Goal: Information Seeking & Learning: Learn about a topic

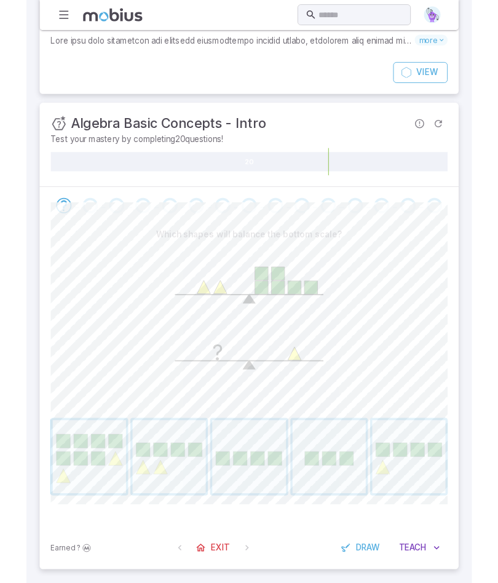
scroll to position [129, 0]
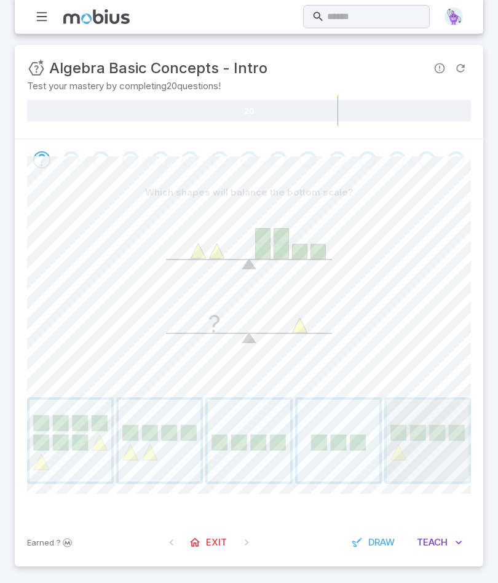
click at [438, 414] on span "button" at bounding box center [428, 440] width 82 height 82
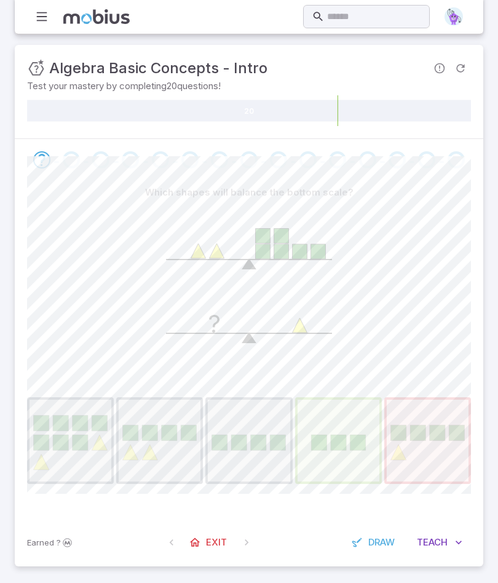
click at [456, 417] on span "button" at bounding box center [428, 440] width 82 height 82
click at [365, 413] on span "button" at bounding box center [338, 440] width 82 height 82
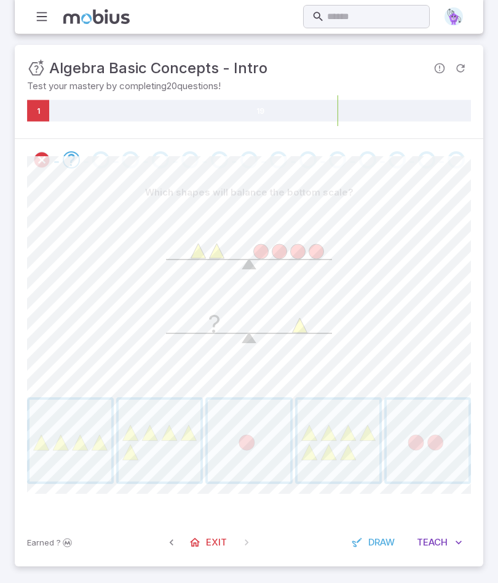
click at [363, 420] on span "button" at bounding box center [338, 440] width 82 height 82
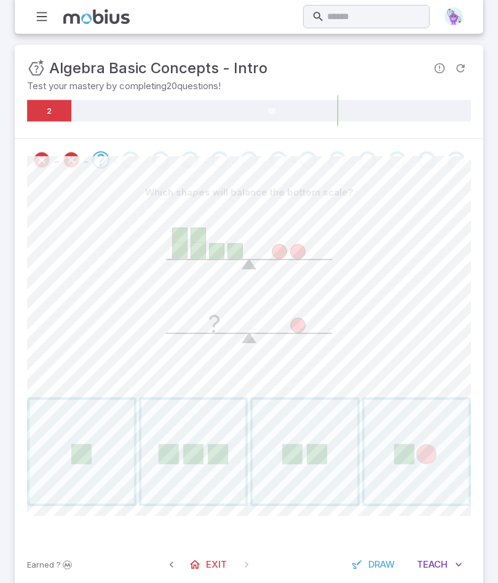
click at [205, 431] on span "button" at bounding box center [193, 451] width 104 height 104
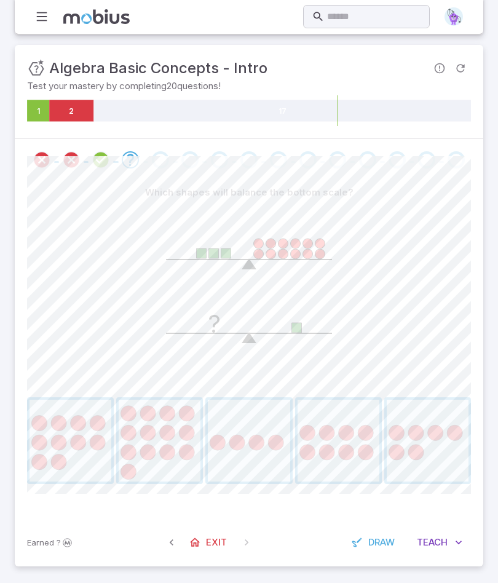
click at [334, 448] on span "button" at bounding box center [338, 440] width 82 height 82
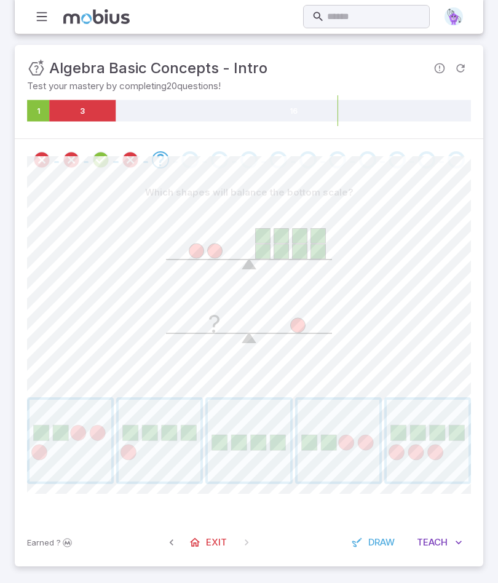
click at [420, 462] on span "button" at bounding box center [428, 440] width 82 height 82
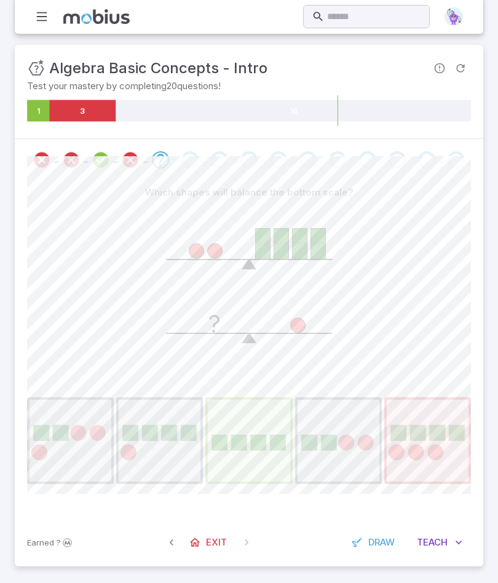
click at [240, 479] on span "button" at bounding box center [249, 440] width 82 height 82
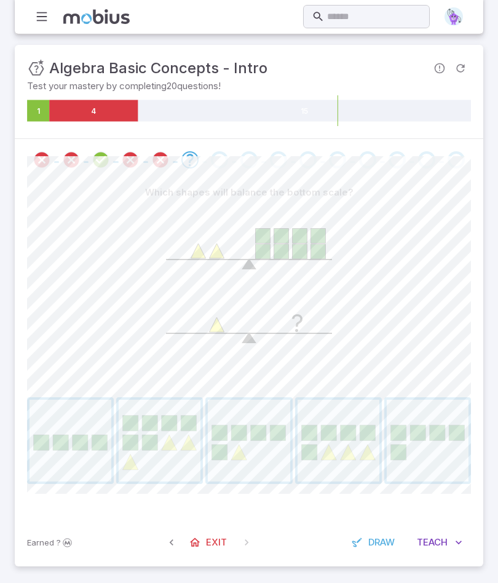
click at [93, 452] on span "button" at bounding box center [71, 440] width 82 height 82
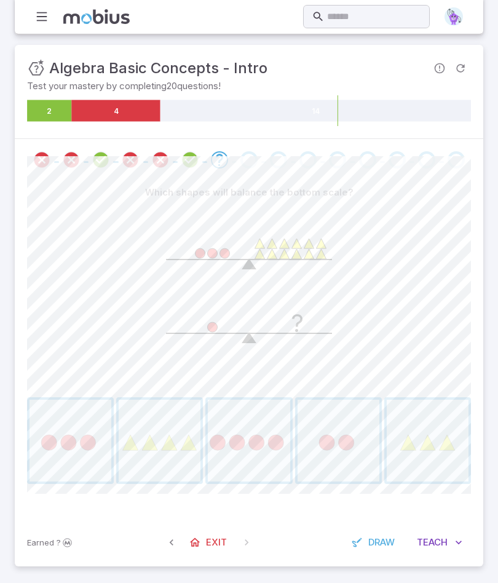
click at [159, 445] on span "button" at bounding box center [160, 440] width 82 height 82
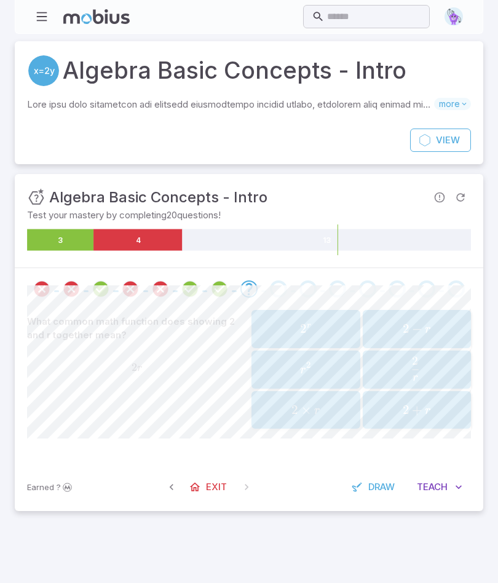
scroll to position [0, 0]
click at [454, 419] on div "2 + r 2 + r 2 + r" at bounding box center [416, 410] width 101 height 28
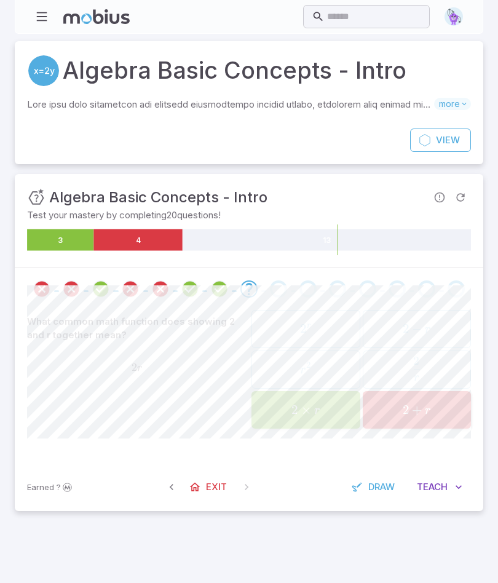
click at [333, 411] on span "2 × r" at bounding box center [305, 410] width 101 height 17
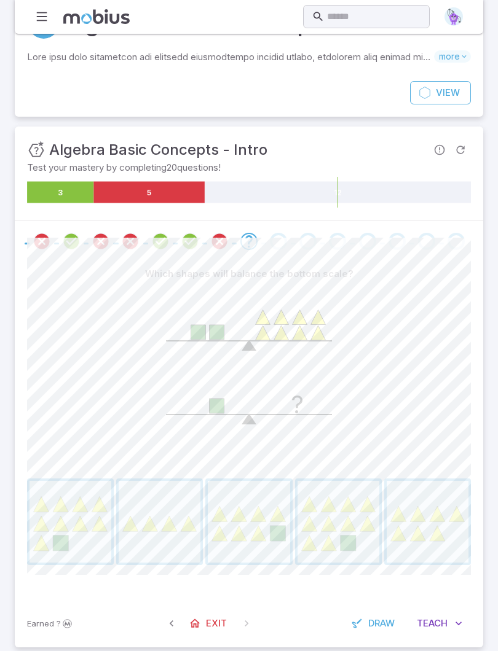
click at [187, 537] on span "button" at bounding box center [160, 523] width 82 height 82
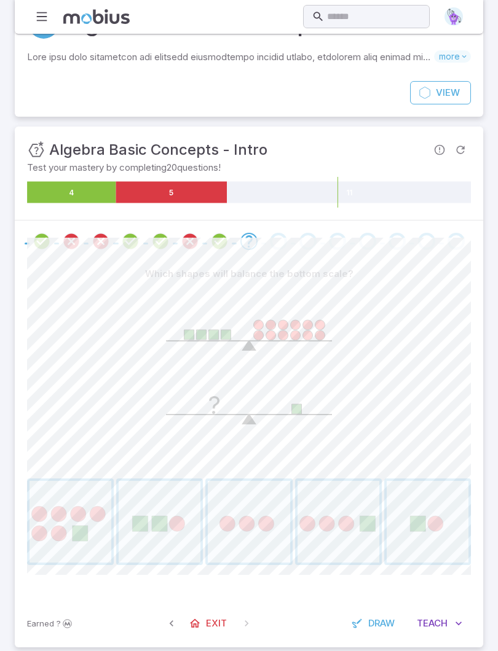
click at [414, 406] on div "?" at bounding box center [249, 380] width 444 height 188
click at [266, 520] on span "button" at bounding box center [249, 522] width 82 height 82
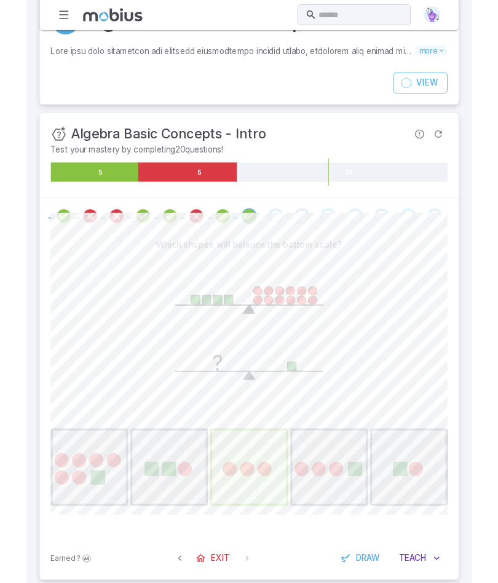
scroll to position [0, 0]
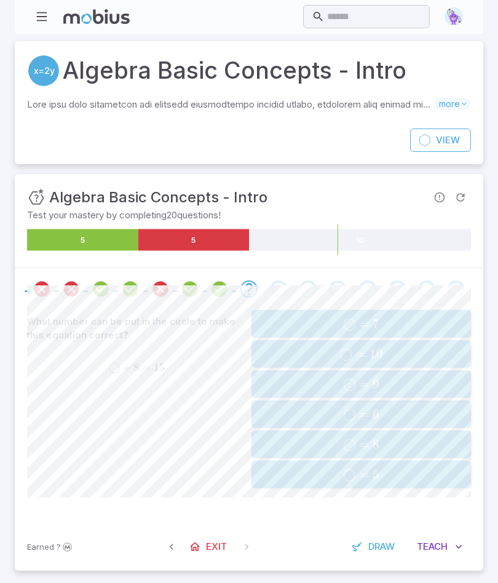
click at [436, 330] on span "◯ = 7" at bounding box center [360, 323] width 211 height 15
click at [436, 405] on div "◯ = 7 \bigcirc = 7 ◯ = 7" at bounding box center [360, 414] width 211 height 18
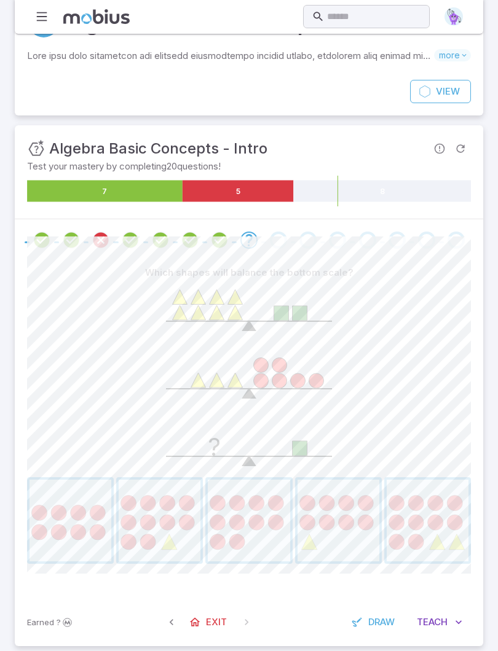
scroll to position [48, 0]
click at [91, 527] on span "button" at bounding box center [71, 522] width 82 height 82
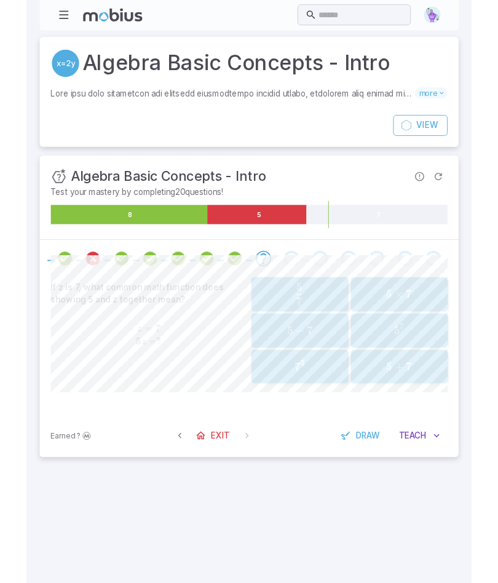
scroll to position [0, 0]
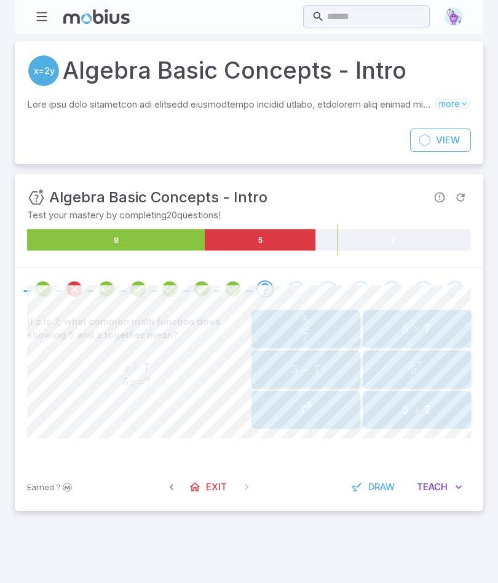
click at [393, 321] on span "5 × 7" at bounding box center [416, 328] width 101 height 15
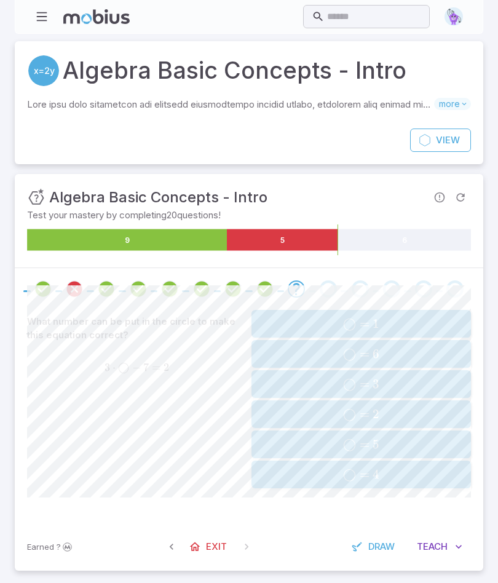
click at [428, 441] on span "◯ = 5" at bounding box center [360, 443] width 211 height 15
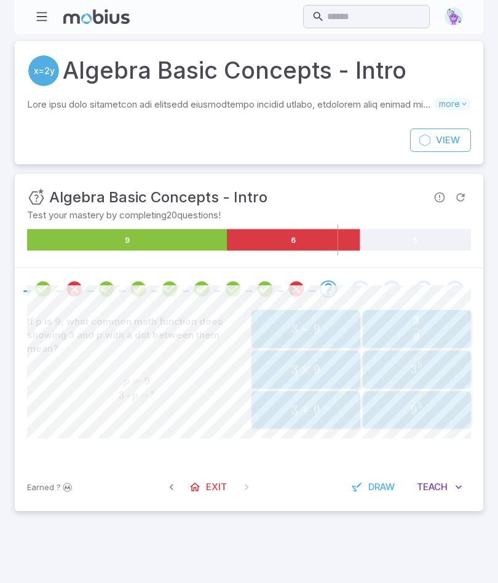
click at [342, 331] on span "3 − 9" at bounding box center [305, 328] width 101 height 15
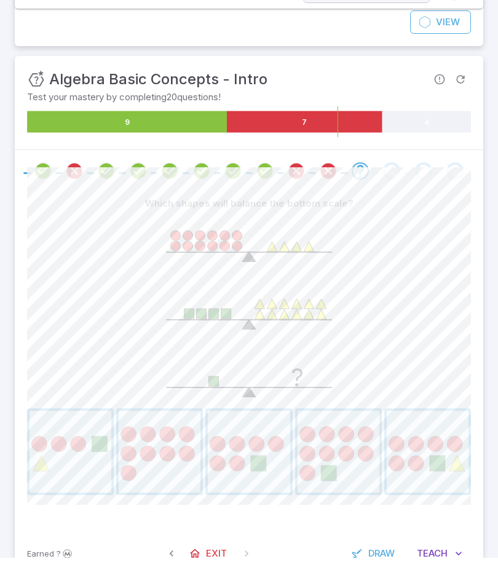
scroll to position [118, 0]
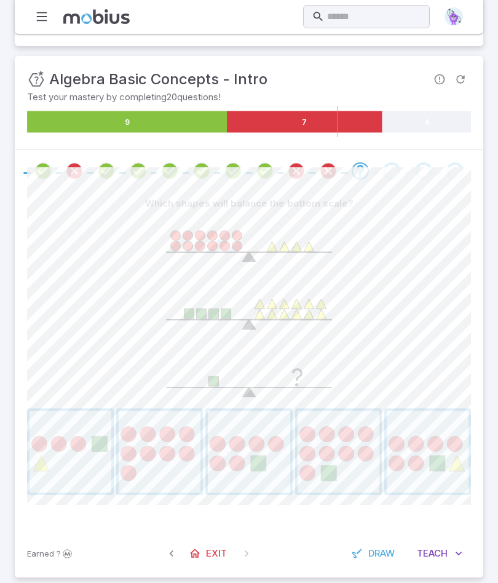
click at [166, 456] on span "button" at bounding box center [160, 452] width 82 height 82
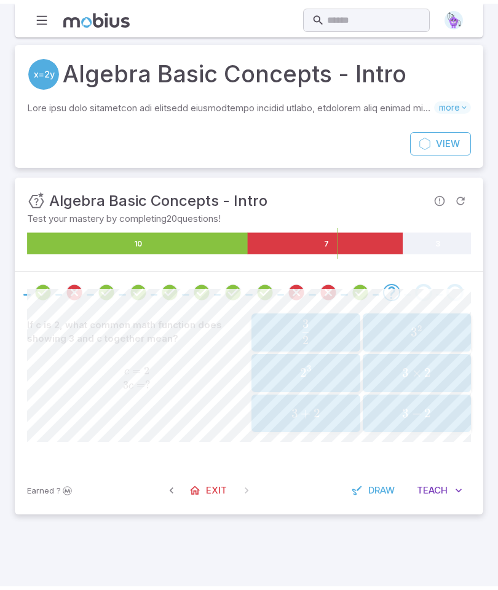
scroll to position [0, 0]
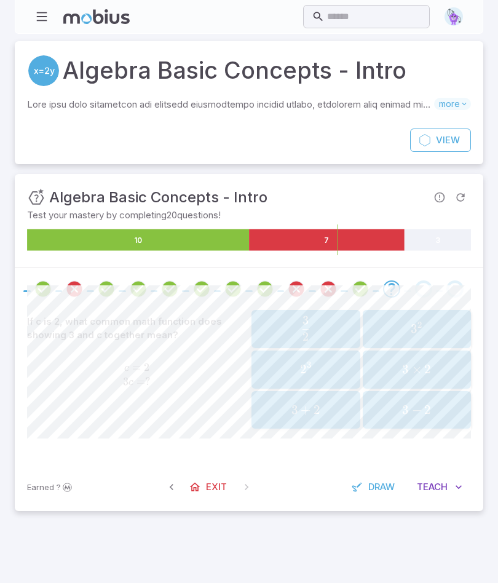
click at [451, 371] on span "3 × 2" at bounding box center [416, 368] width 101 height 15
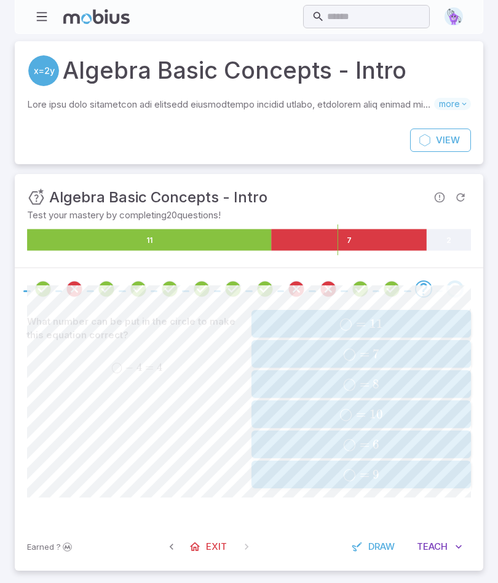
click at [435, 379] on span "◯ = 8" at bounding box center [360, 383] width 211 height 15
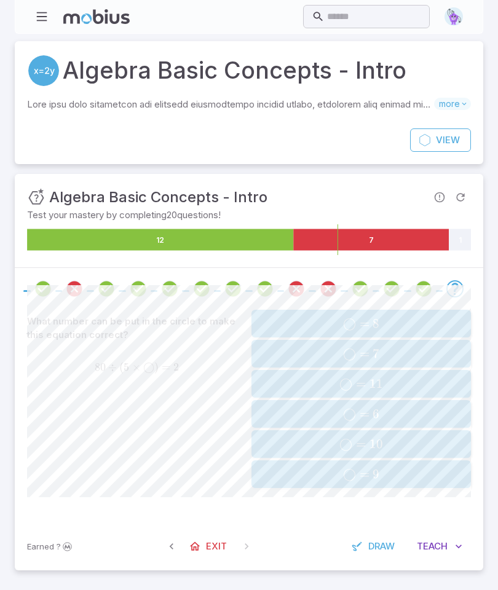
click at [429, 433] on button "◯ = 10 \bigcirc = 10 ◯ = 10" at bounding box center [360, 444] width 219 height 28
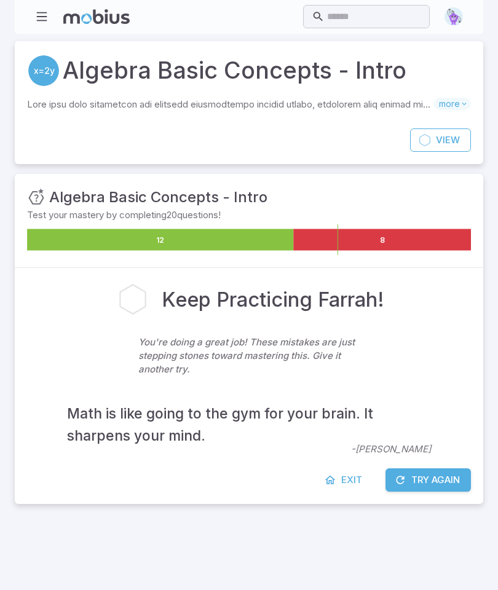
click at [447, 489] on button "Try Again" at bounding box center [427, 479] width 85 height 23
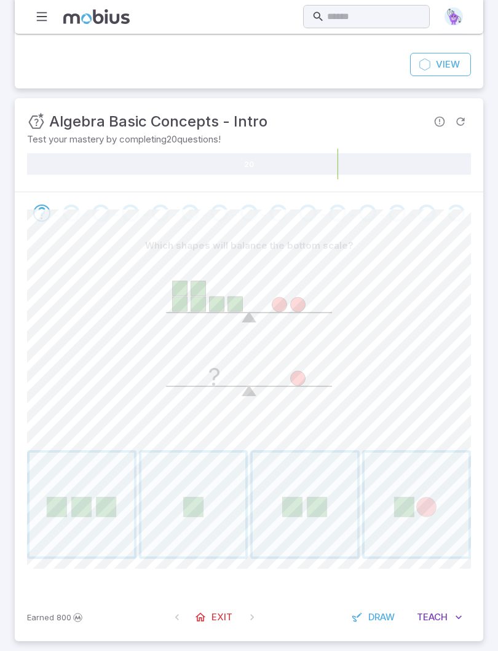
click at [91, 495] on span "button" at bounding box center [82, 506] width 104 height 104
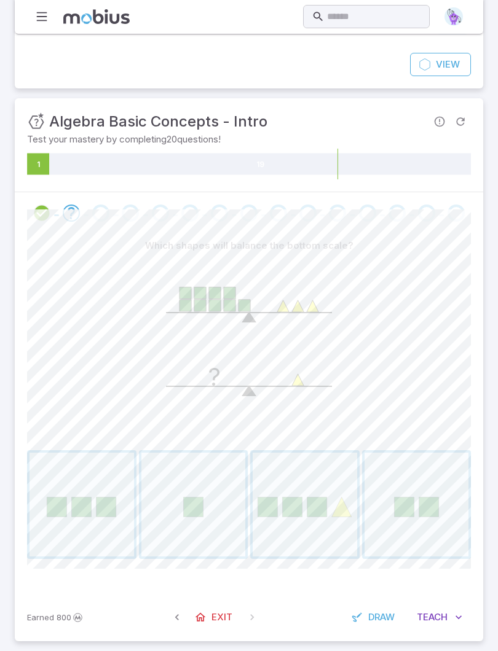
click at [74, 518] on span "button" at bounding box center [82, 505] width 104 height 104
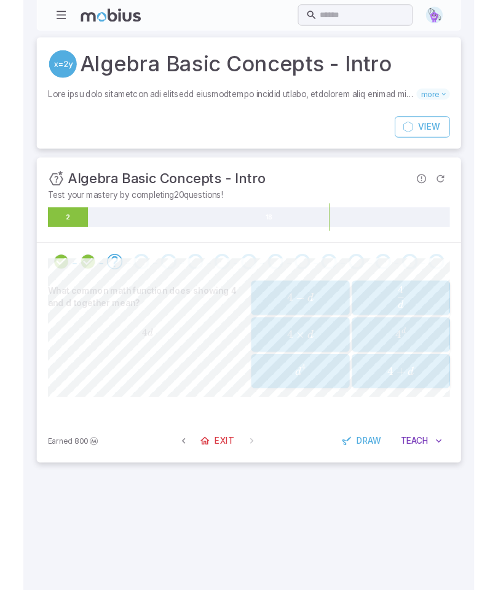
scroll to position [0, 0]
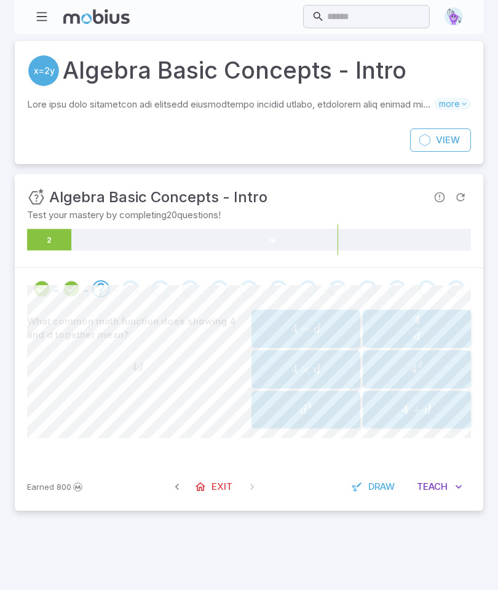
click at [352, 326] on span "4 − d" at bounding box center [305, 329] width 101 height 17
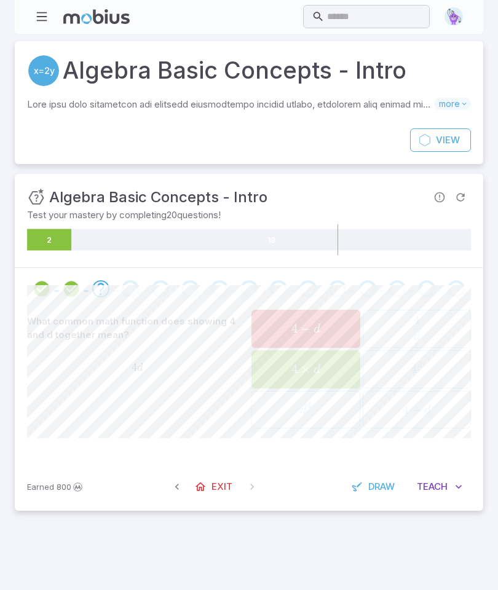
click at [343, 370] on span "4 × d" at bounding box center [305, 369] width 101 height 17
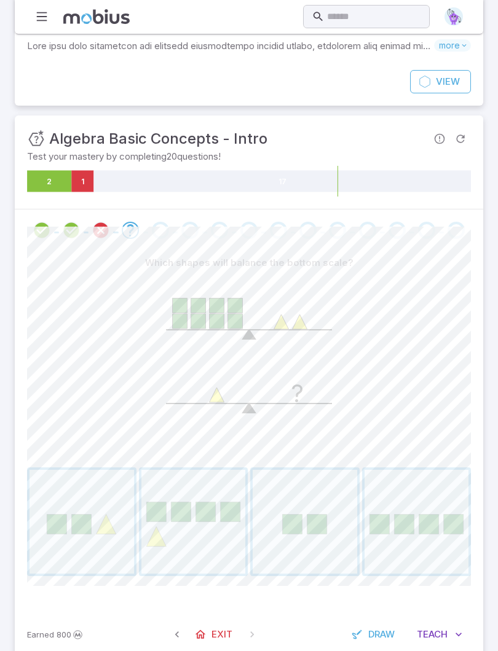
scroll to position [58, 0]
click at [438, 509] on span "button" at bounding box center [416, 522] width 104 height 104
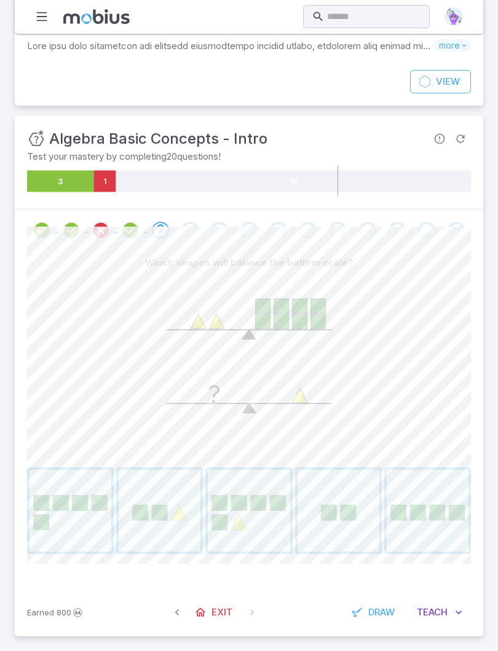
click at [431, 519] on span "button" at bounding box center [428, 511] width 82 height 82
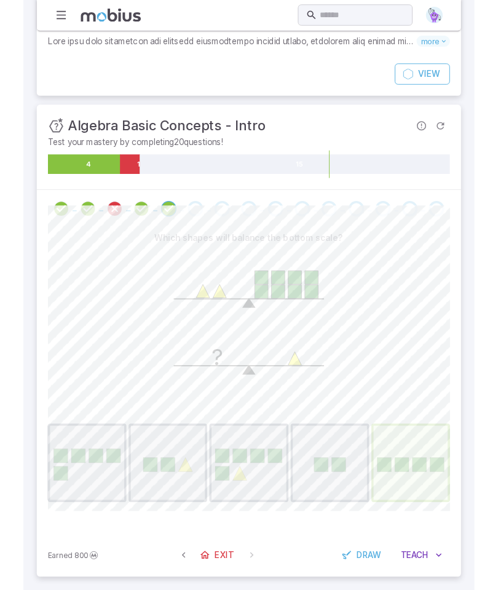
scroll to position [0, 0]
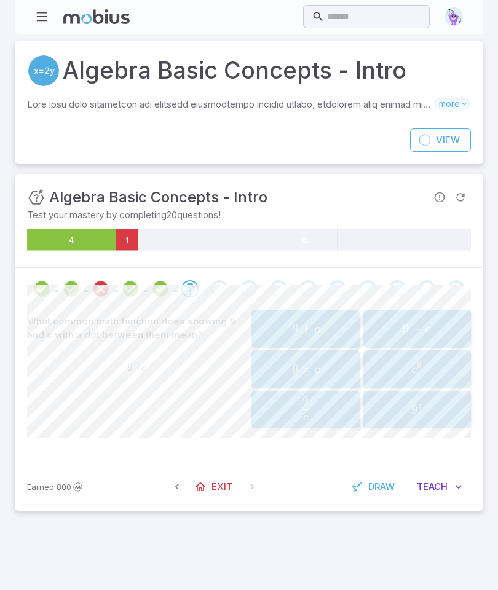
click at [334, 366] on span "9 × c" at bounding box center [305, 369] width 101 height 17
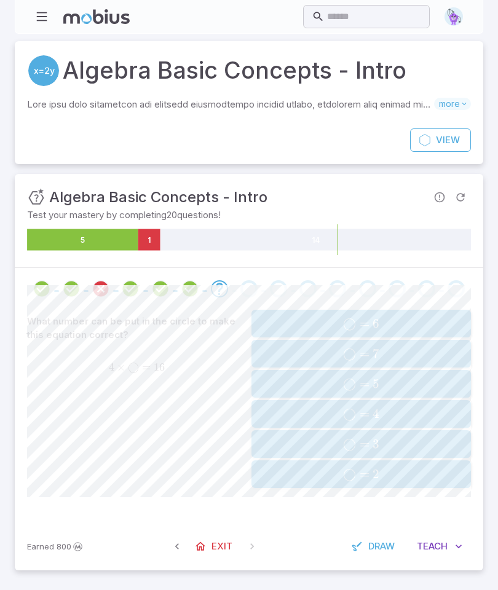
click at [427, 406] on span "◯ = 4" at bounding box center [360, 413] width 211 height 15
click at [438, 407] on span "◯ = 18" at bounding box center [360, 413] width 211 height 15
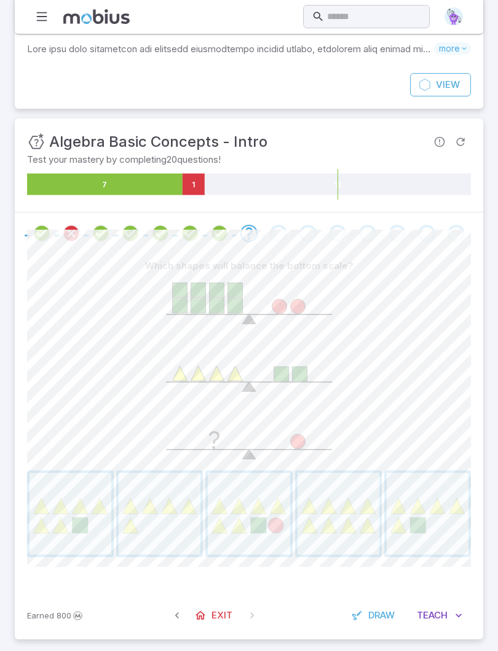
scroll to position [55, 0]
click at [355, 525] on span "button" at bounding box center [338, 514] width 82 height 82
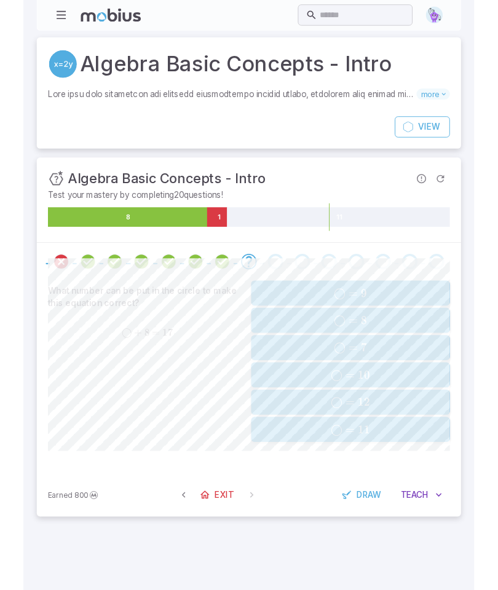
scroll to position [0, 0]
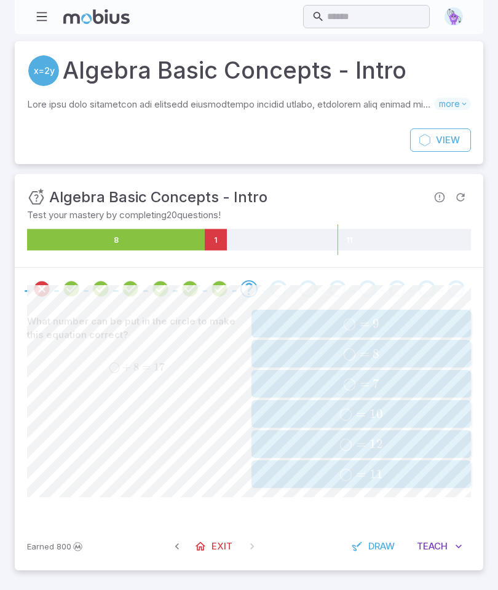
click at [431, 318] on span "◯ = 9" at bounding box center [360, 323] width 211 height 15
click at [431, 355] on span "◯ = 8" at bounding box center [360, 353] width 211 height 15
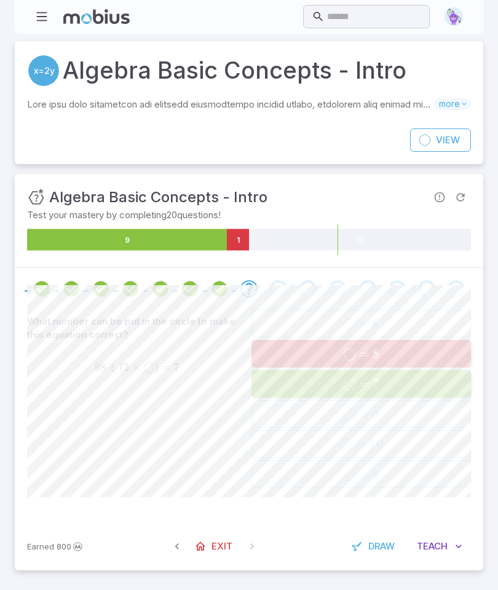
click at [422, 372] on button "◯ = 7 \bigcirc = 7 ◯ = 7" at bounding box center [360, 384] width 219 height 28
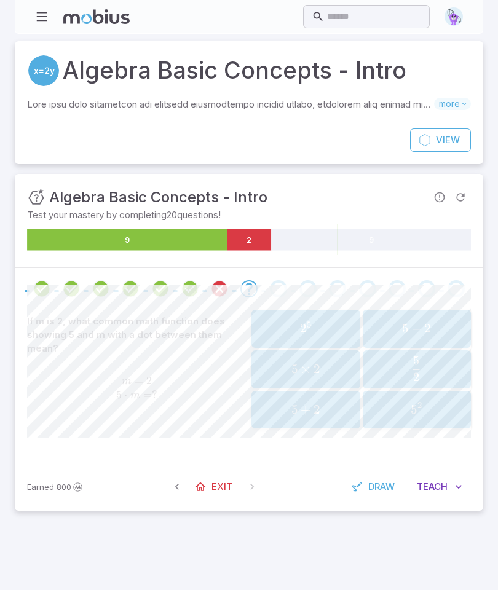
click at [333, 359] on div "5 × 2 5 \times 2 5 × 2" at bounding box center [305, 369] width 101 height 28
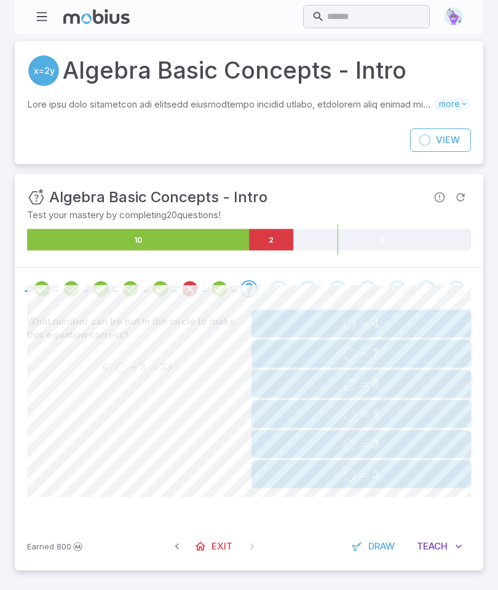
click at [435, 471] on span "◯ = 5" at bounding box center [360, 473] width 211 height 15
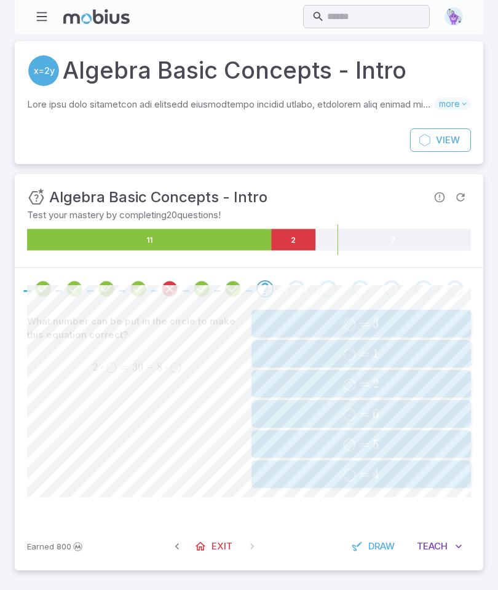
click at [425, 325] on span "◯ = 3" at bounding box center [360, 323] width 211 height 15
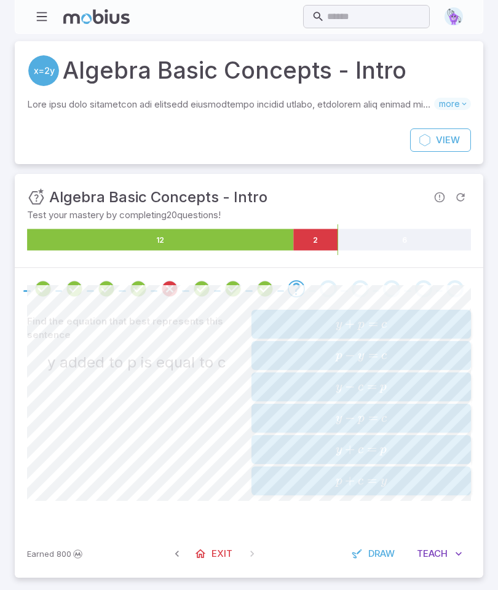
click at [457, 321] on span "y + p = c" at bounding box center [360, 324] width 211 height 17
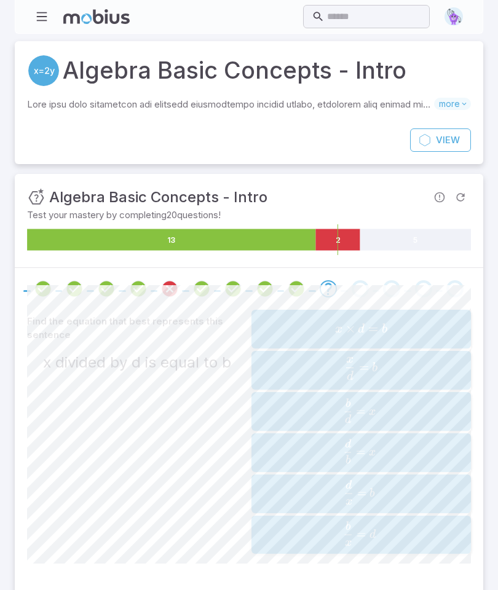
click at [442, 323] on span "x × d = b" at bounding box center [360, 329] width 211 height 17
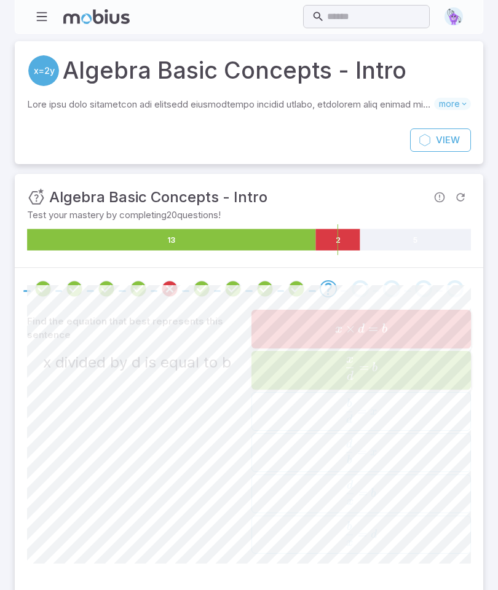
click at [436, 370] on span "d x ​ = b" at bounding box center [360, 368] width 211 height 23
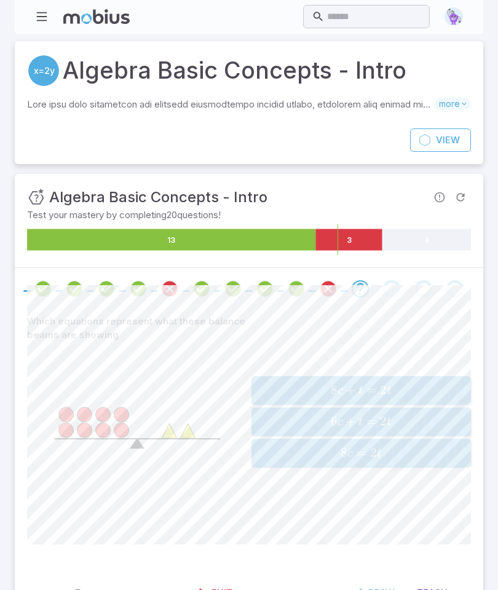
scroll to position [44, 0]
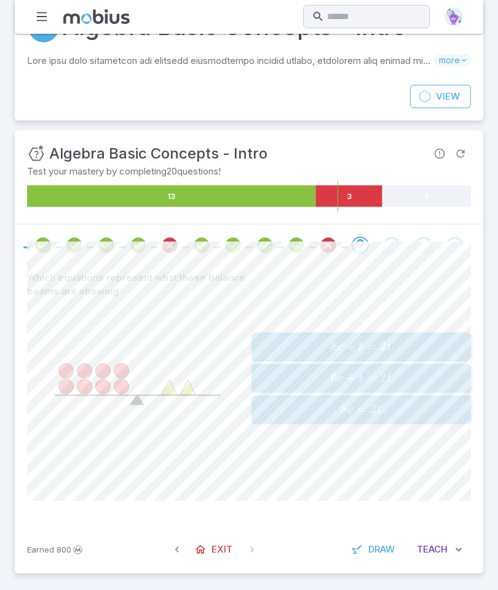
click at [441, 347] on span "8 c + t = 2 t" at bounding box center [360, 347] width 211 height 17
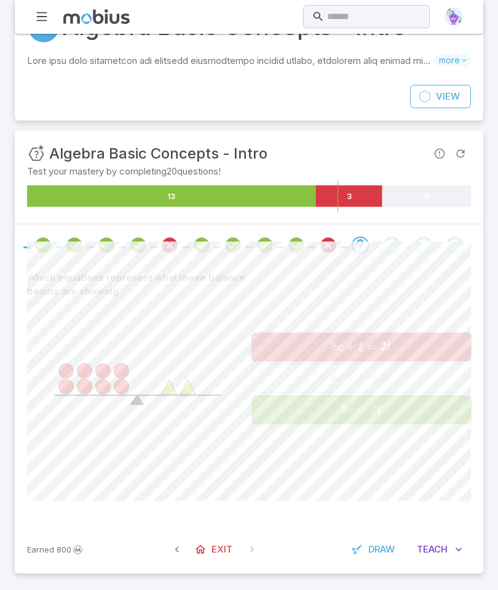
click at [438, 415] on span "8 c = 2 t" at bounding box center [360, 409] width 211 height 17
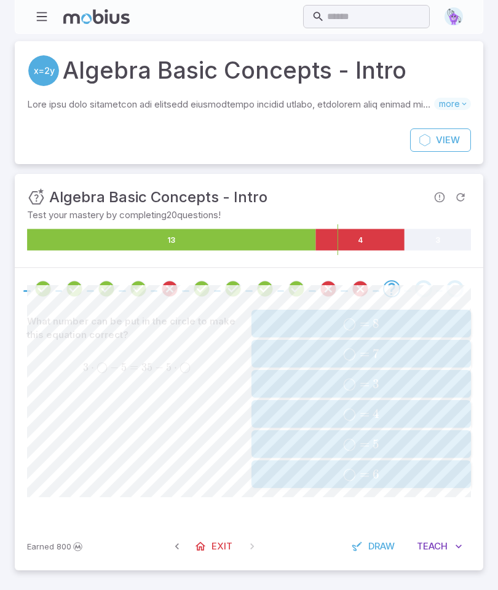
click at [431, 330] on span "◯ = 8" at bounding box center [360, 323] width 211 height 15
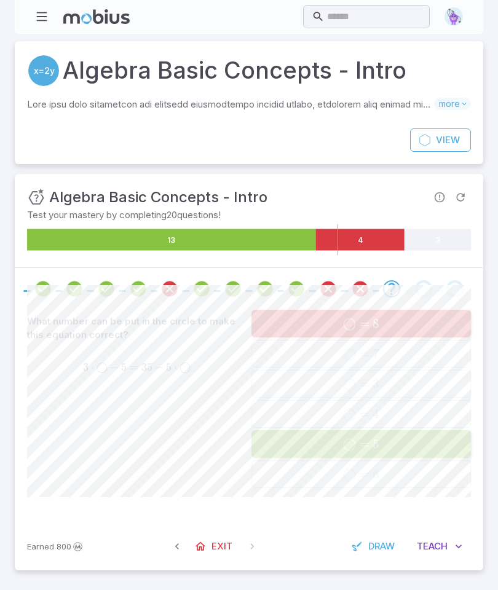
click at [431, 446] on span "◯ = 5" at bounding box center [360, 443] width 211 height 15
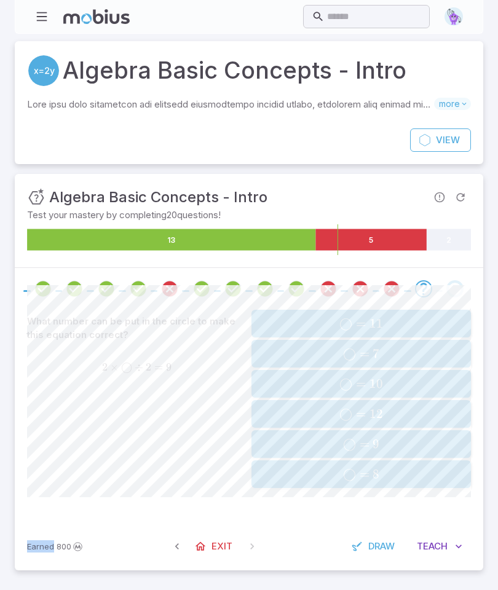
click at [217, 407] on div "What number can be put in the circle to make this equation correct? 2 × ◯ ÷ 2 =…" at bounding box center [136, 399] width 219 height 178
click at [415, 438] on span "◯ = 9" at bounding box center [360, 443] width 211 height 15
click at [421, 380] on span "◯ = 15" at bounding box center [360, 383] width 211 height 15
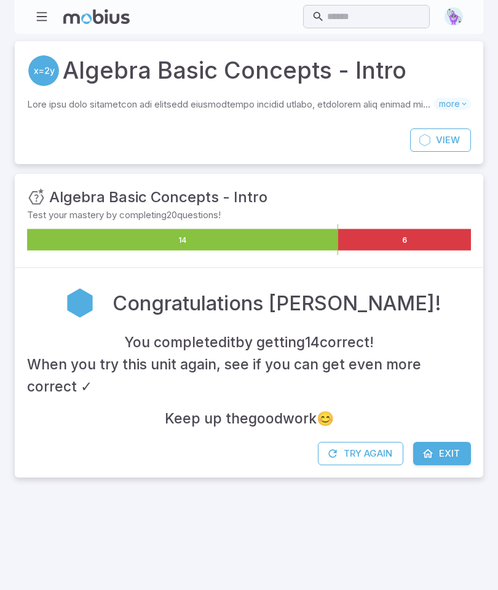
click at [384, 443] on button "Try Again" at bounding box center [360, 453] width 85 height 23
